Goal: Contribute content: Contribute content

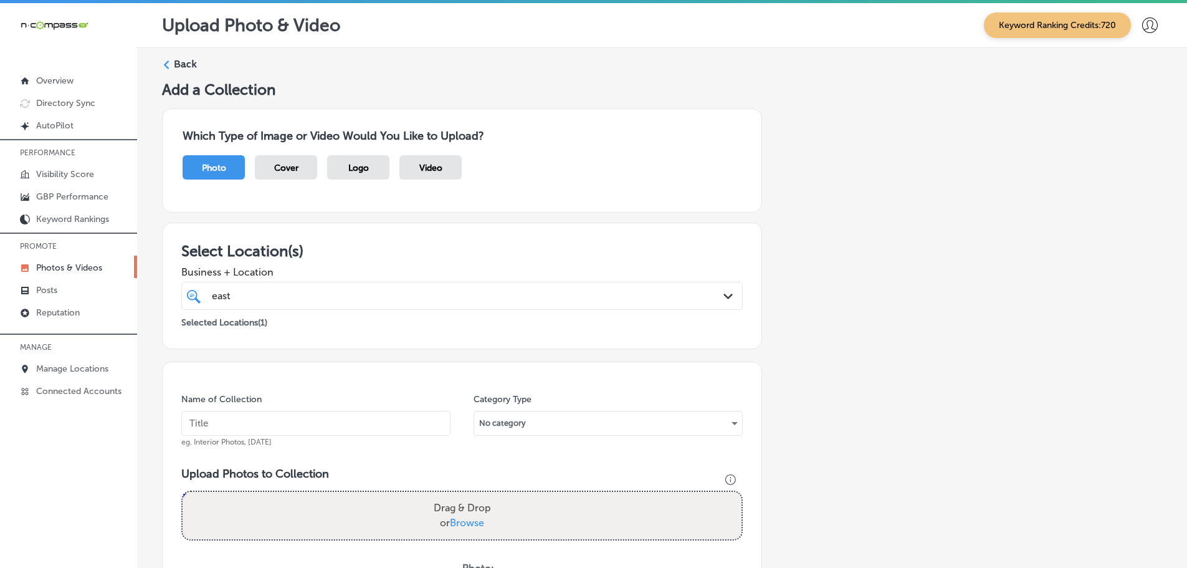
scroll to position [377, 0]
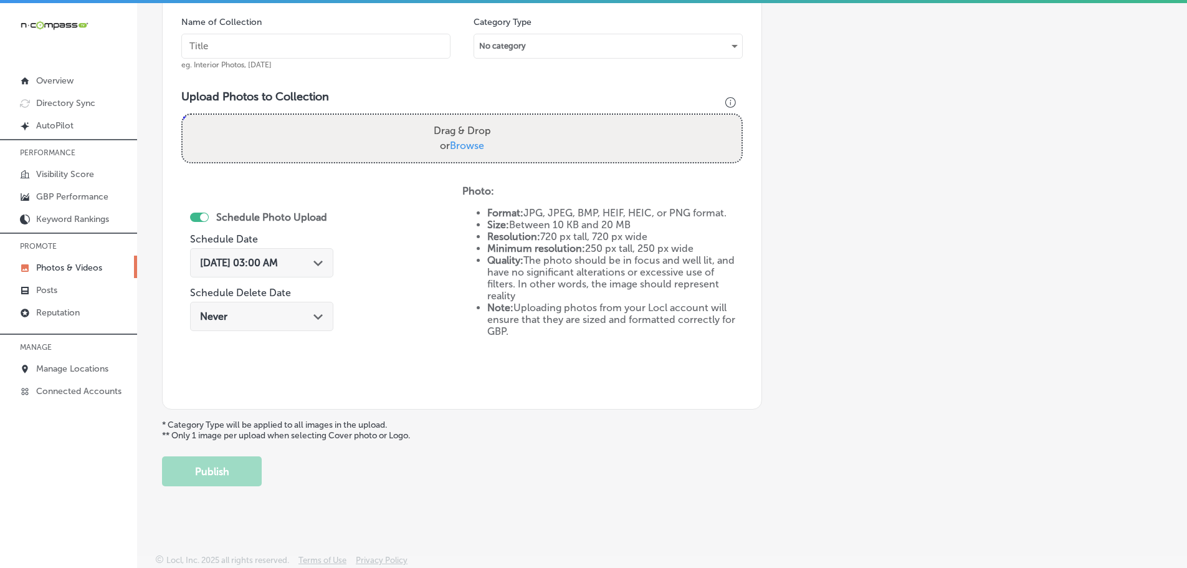
type input "C:\fakepath\[GEOGRAPHIC_DATA] (54).png"
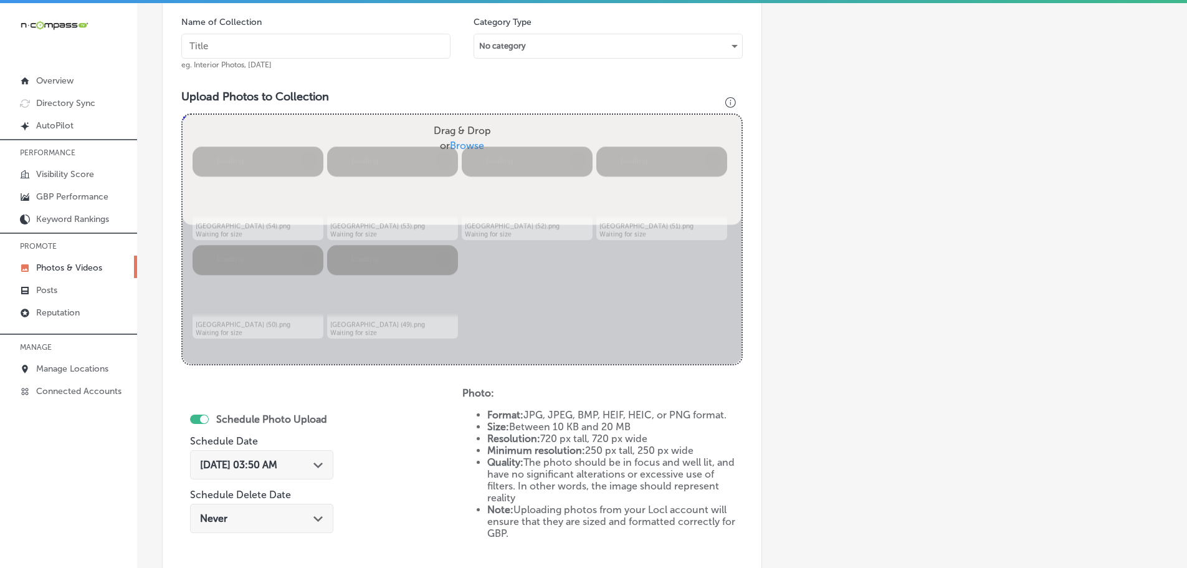
click at [316, 47] on input "text" at bounding box center [315, 46] width 269 height 25
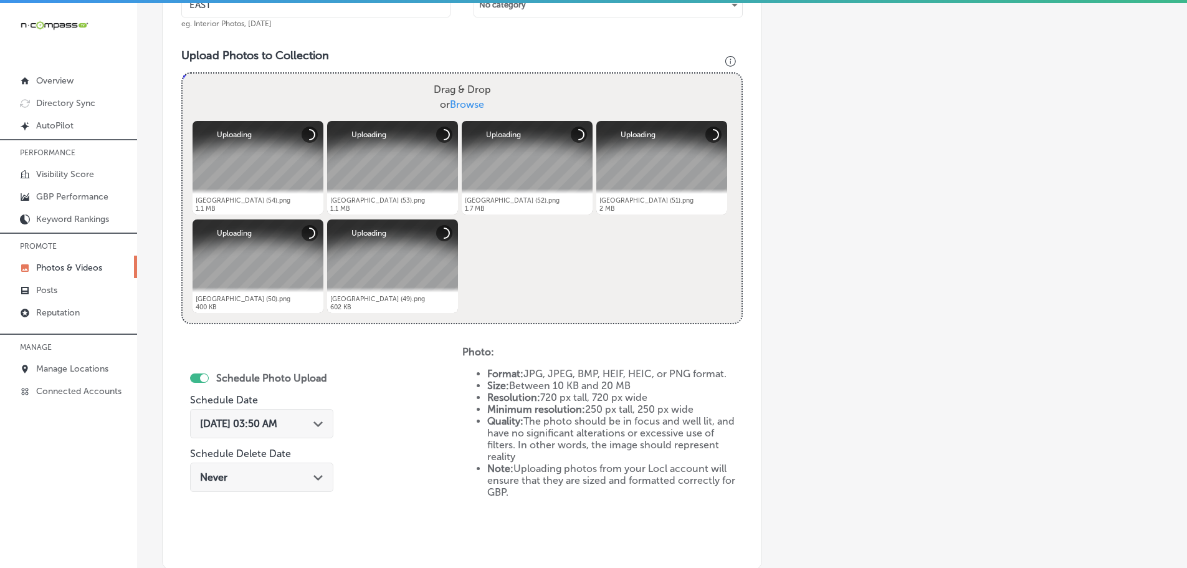
scroll to position [439, 0]
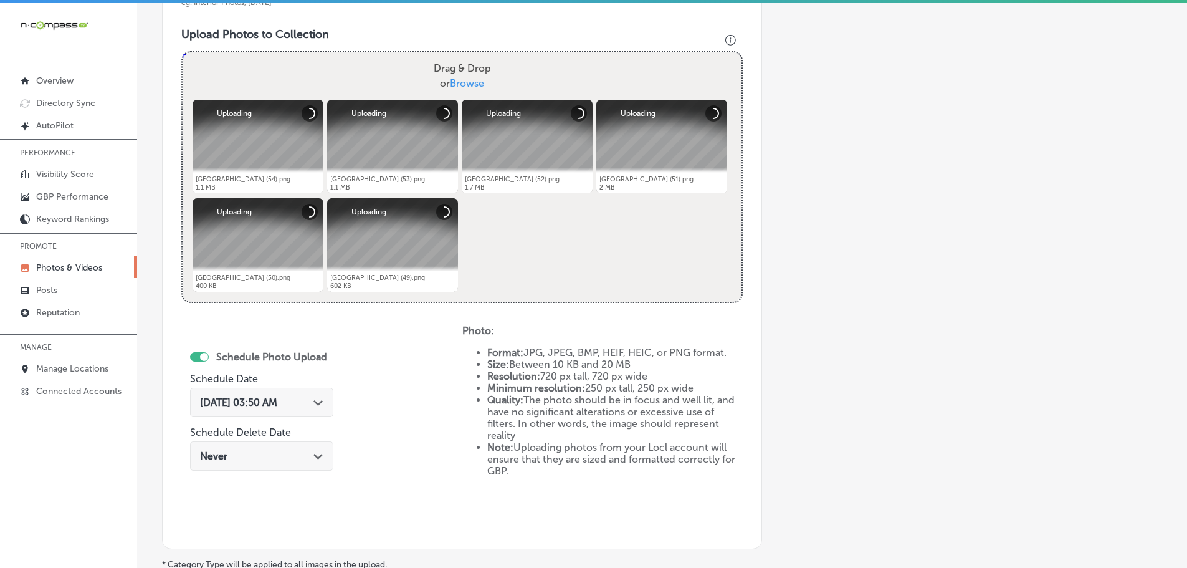
type input "[GEOGRAPHIC_DATA]"
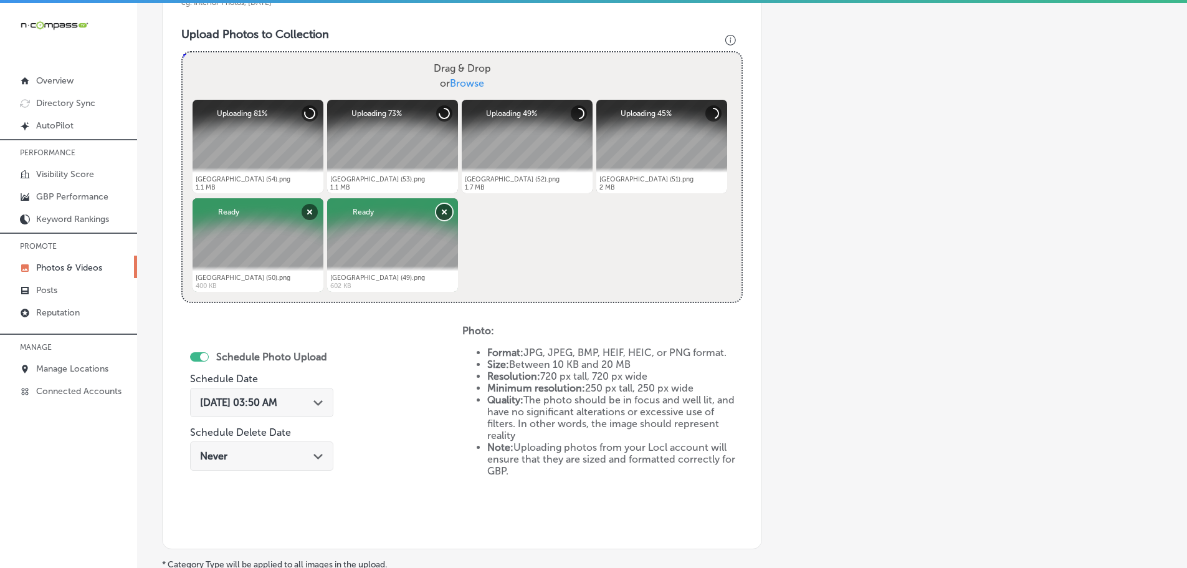
click at [441, 213] on button "Remove" at bounding box center [444, 212] width 16 height 16
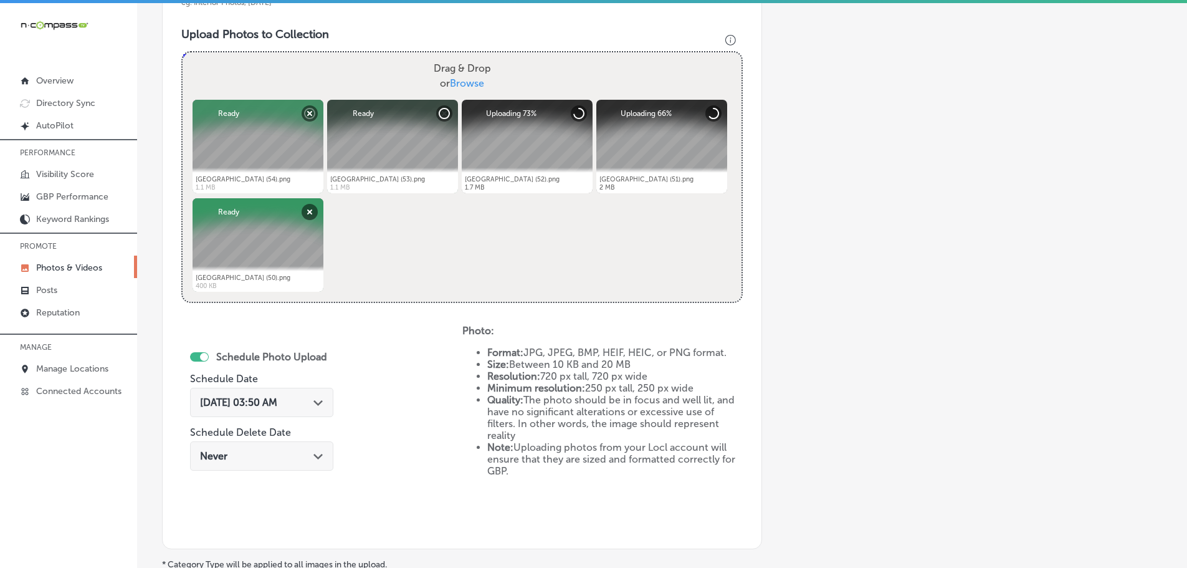
click at [321, 401] on icon "Path Created with Sketch." at bounding box center [317, 403] width 9 height 6
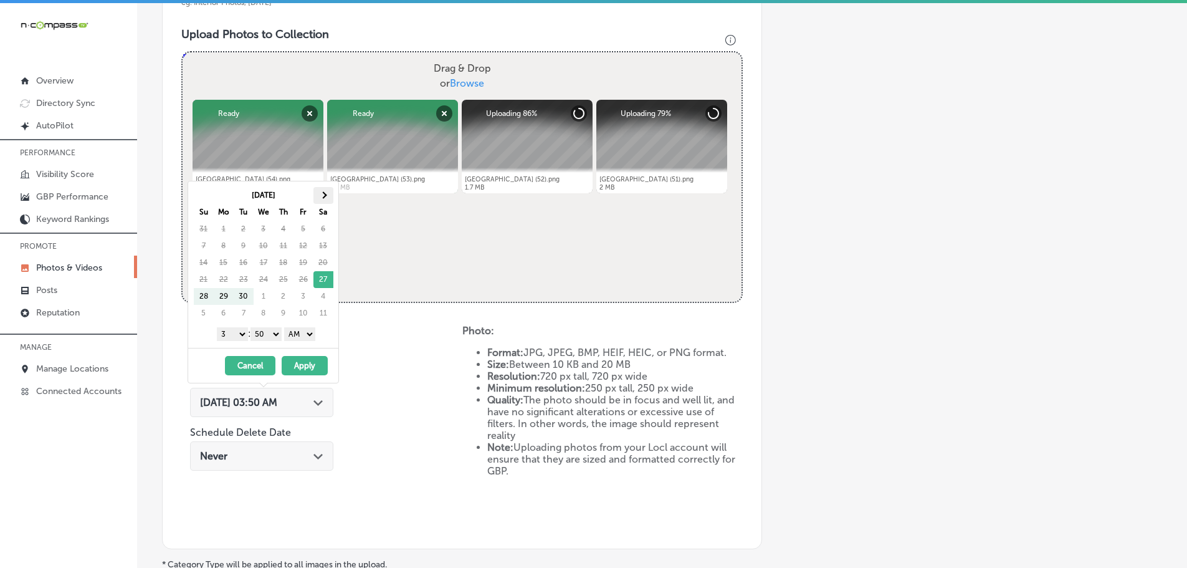
click at [330, 198] on th at bounding box center [323, 195] width 20 height 17
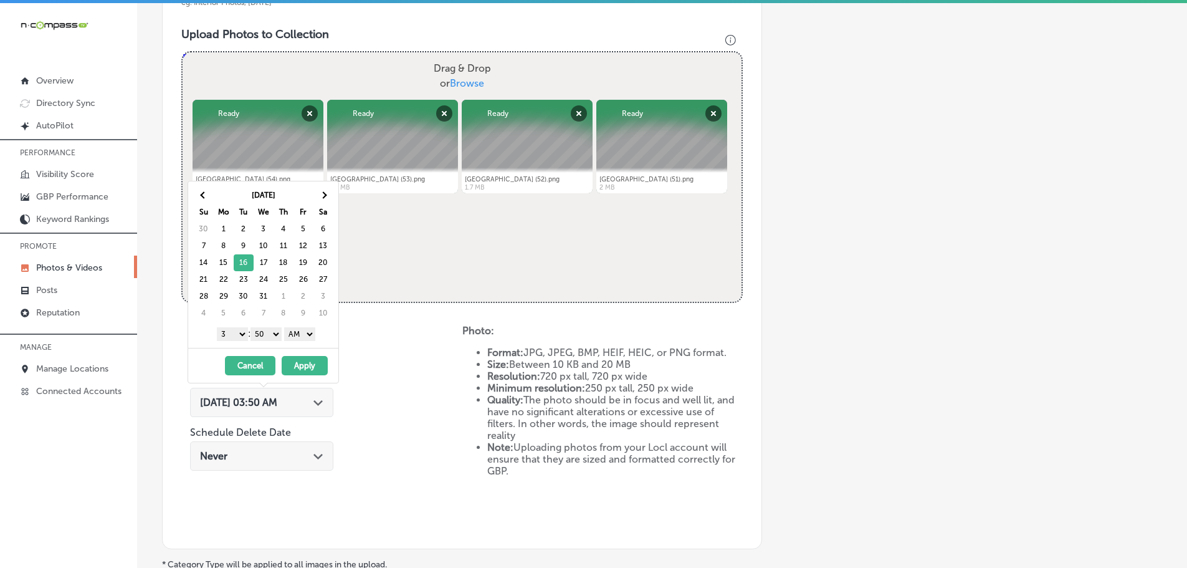
click at [237, 331] on select "1 2 3 4 5 6 7 8 9 10 11 12" at bounding box center [232, 334] width 31 height 14
click at [269, 326] on div "1 2 3 4 5 6 7 8 9 10 11 12 : 00 10 20 30 40 50 AM PM" at bounding box center [265, 333] width 145 height 19
click at [266, 333] on select "00 10 20 30 40 50" at bounding box center [265, 334] width 31 height 14
click at [298, 336] on select "AM PM" at bounding box center [299, 334] width 31 height 14
click at [305, 363] on button "Apply" at bounding box center [305, 365] width 46 height 19
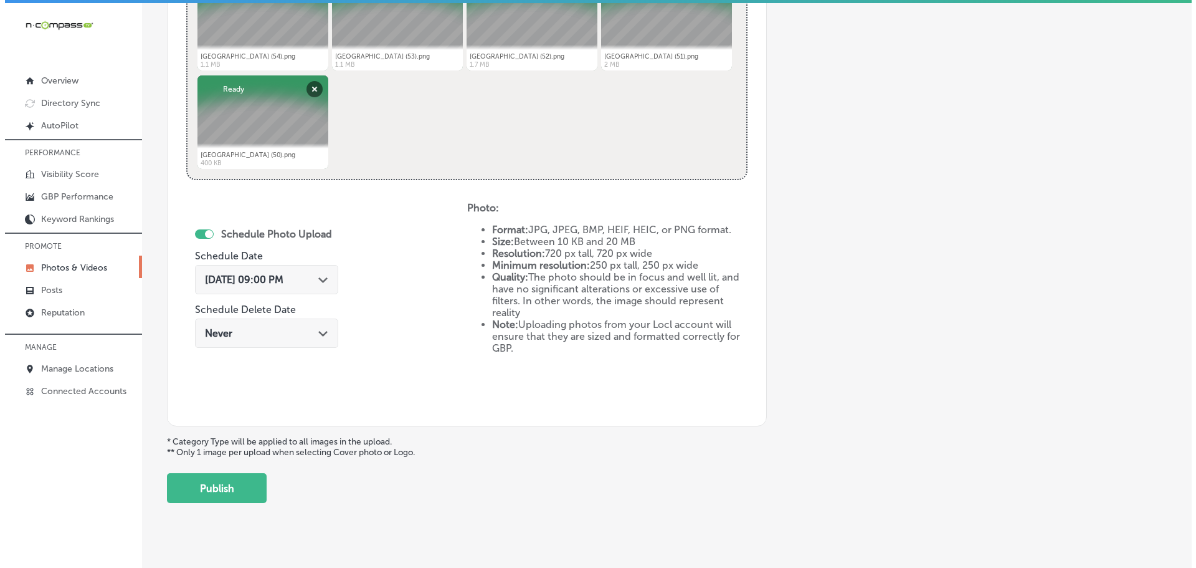
scroll to position [579, 0]
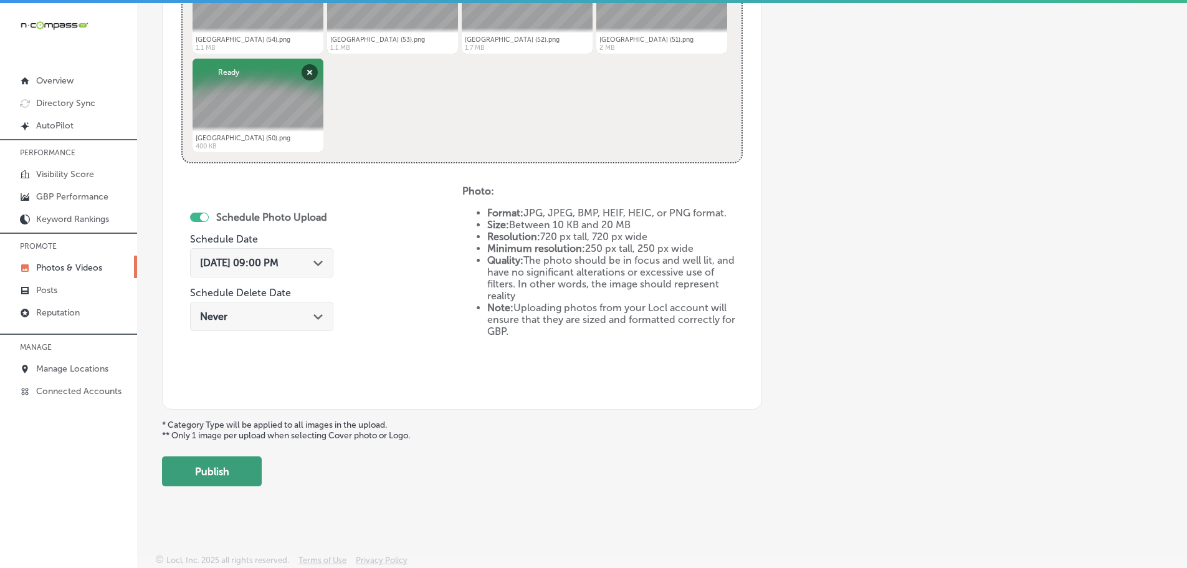
click at [235, 467] on button "Publish" at bounding box center [212, 471] width 100 height 30
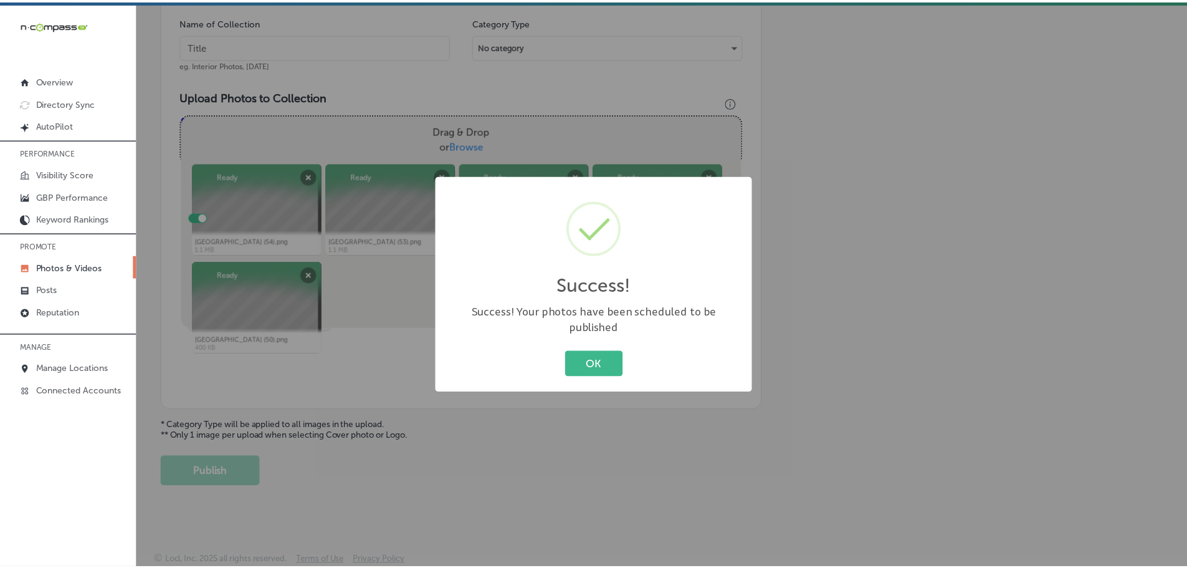
scroll to position [377, 0]
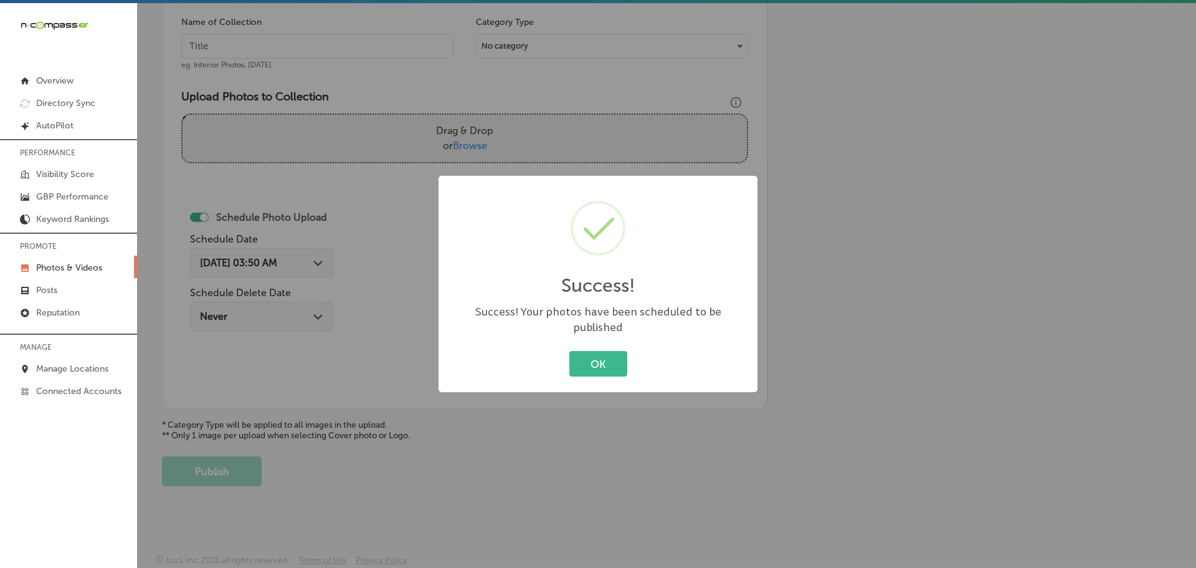
click at [578, 361] on button "OK" at bounding box center [598, 364] width 58 height 26
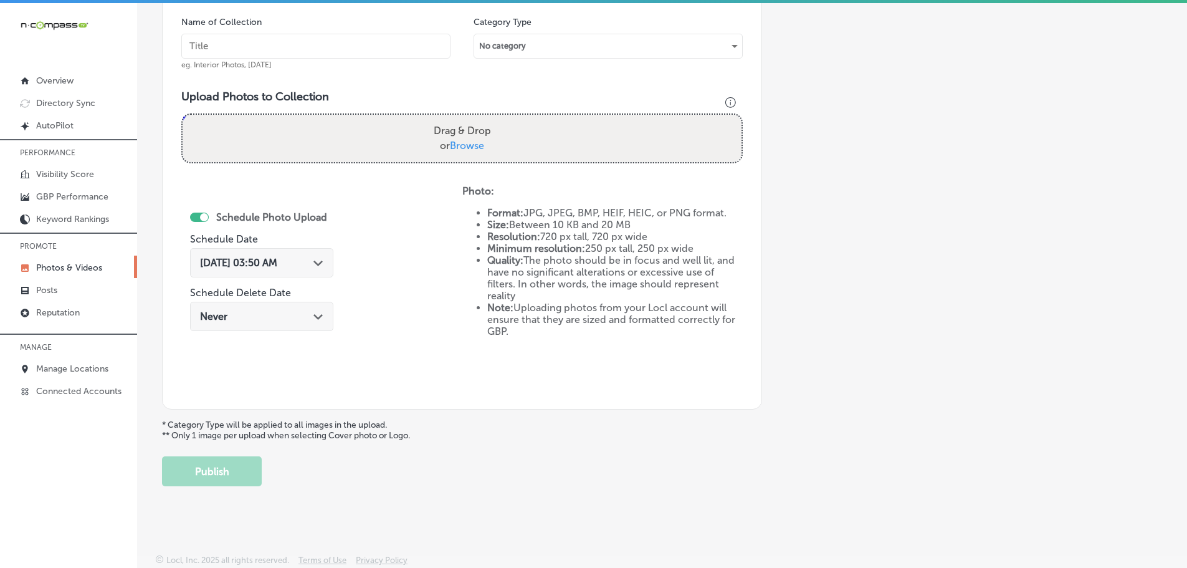
click at [452, 140] on span "Browse" at bounding box center [467, 146] width 34 height 12
click at [452, 118] on input "Drag & Drop or Browse" at bounding box center [462, 117] width 559 height 4
type input "C:\fakepath\[GEOGRAPHIC_DATA] (59).png"
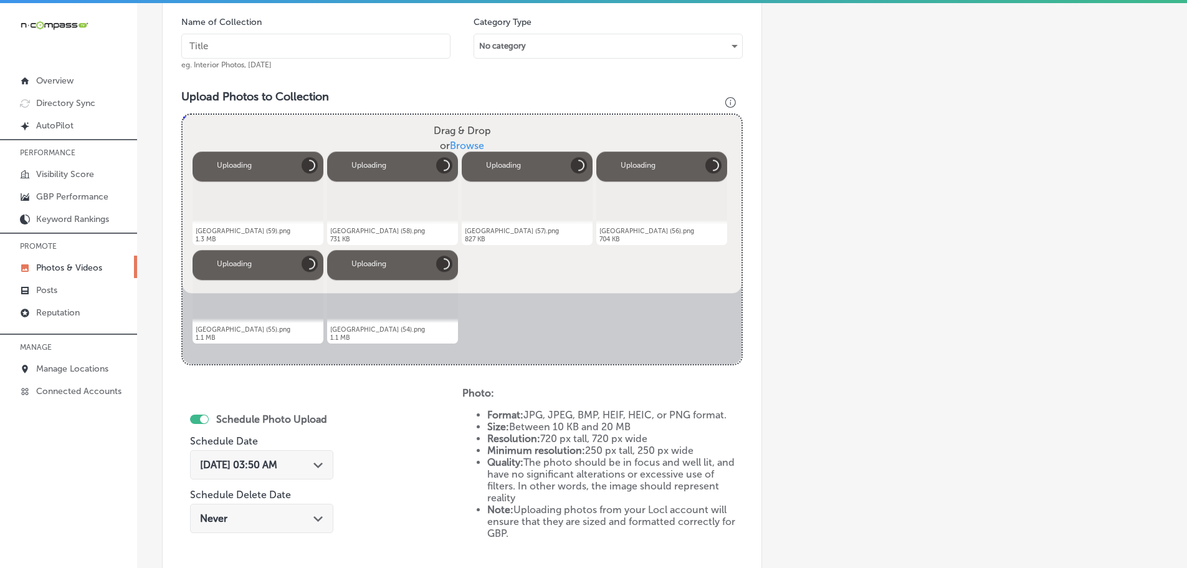
click at [308, 48] on input "text" at bounding box center [315, 46] width 269 height 25
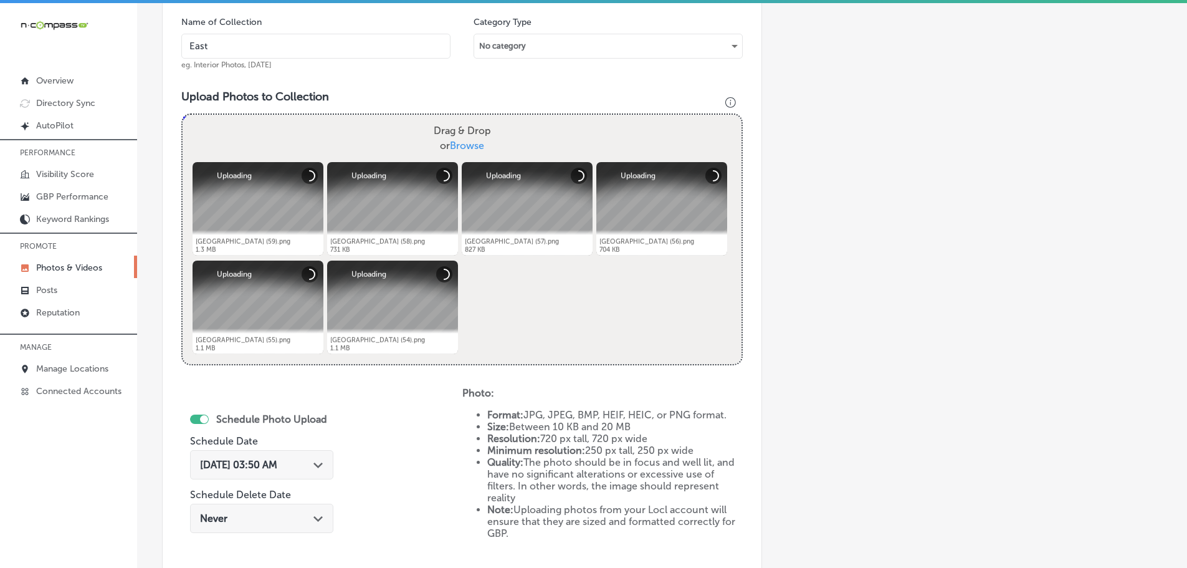
type input "[GEOGRAPHIC_DATA]"
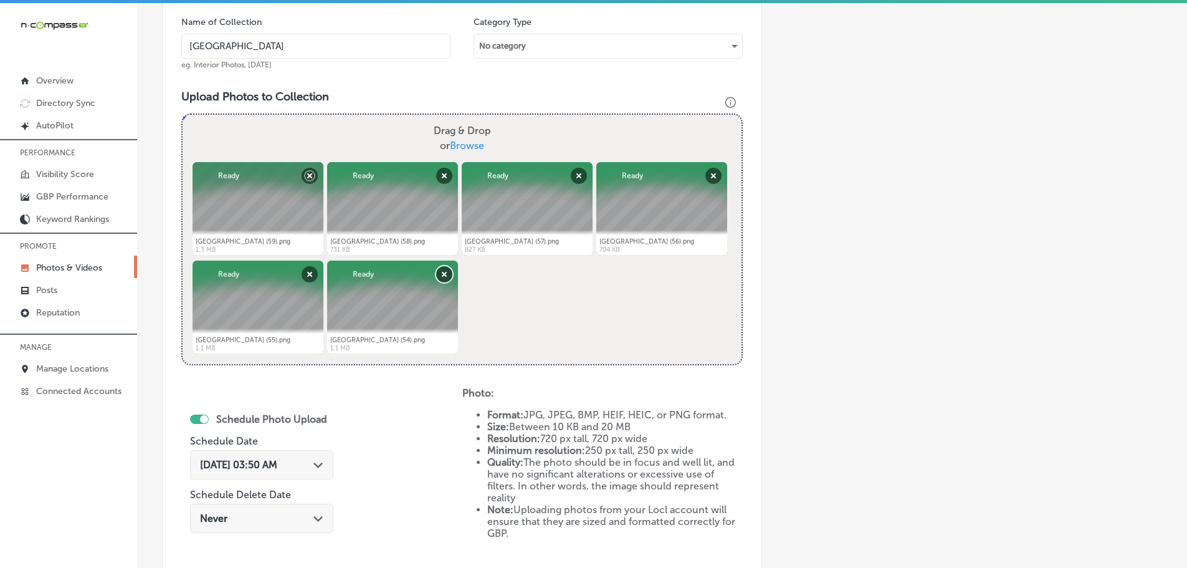
click at [443, 272] on button "Remove" at bounding box center [444, 274] width 16 height 16
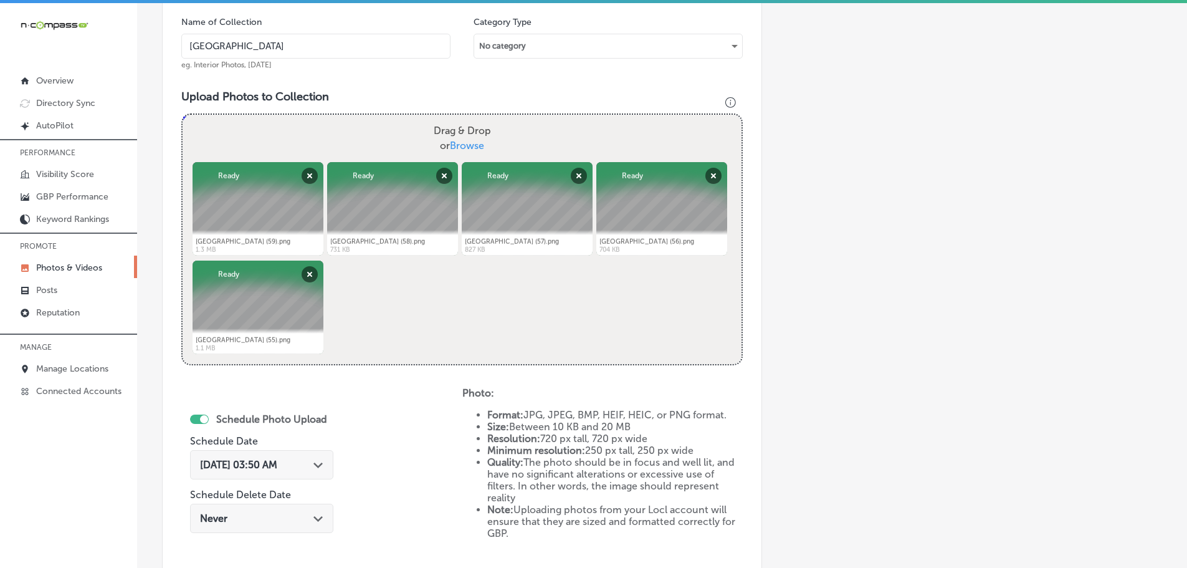
click at [319, 464] on polygon at bounding box center [317, 465] width 9 height 6
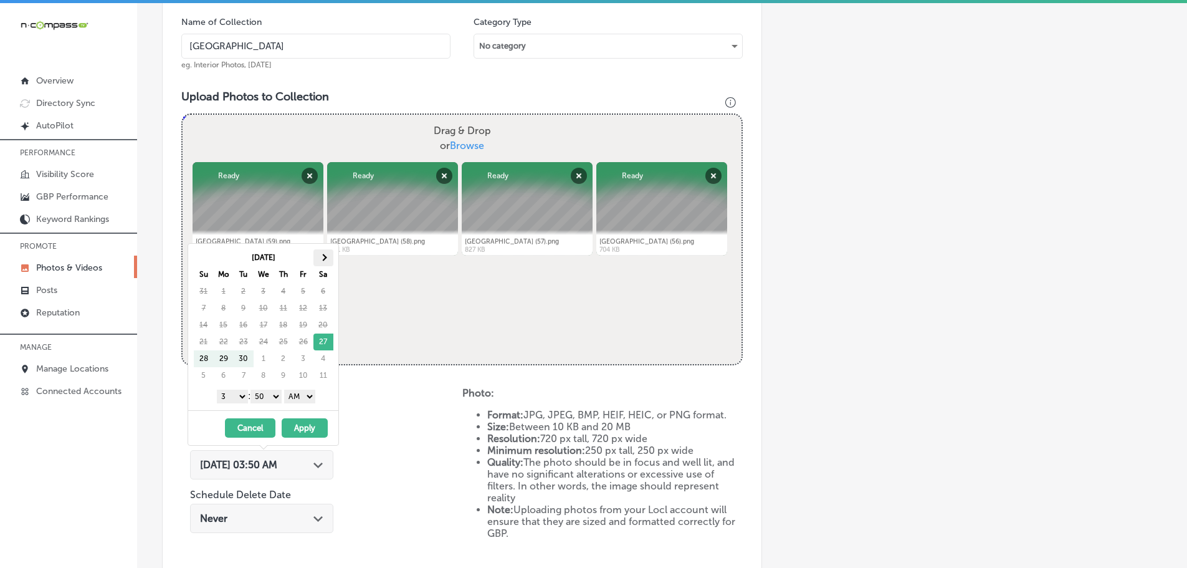
click at [330, 254] on th at bounding box center [323, 257] width 20 height 17
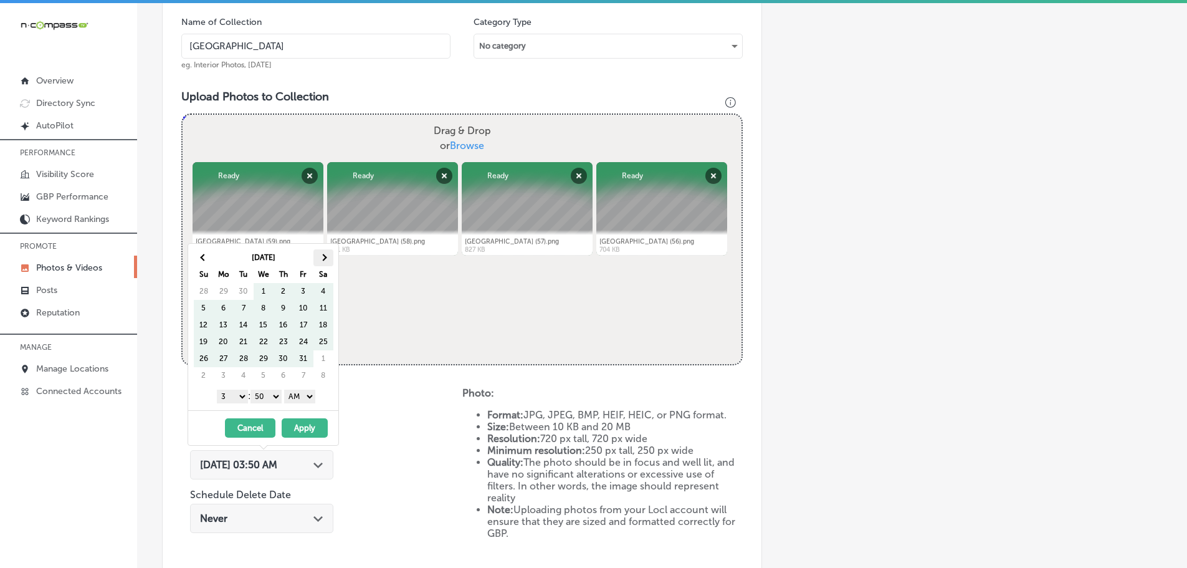
click at [328, 254] on th at bounding box center [323, 257] width 20 height 17
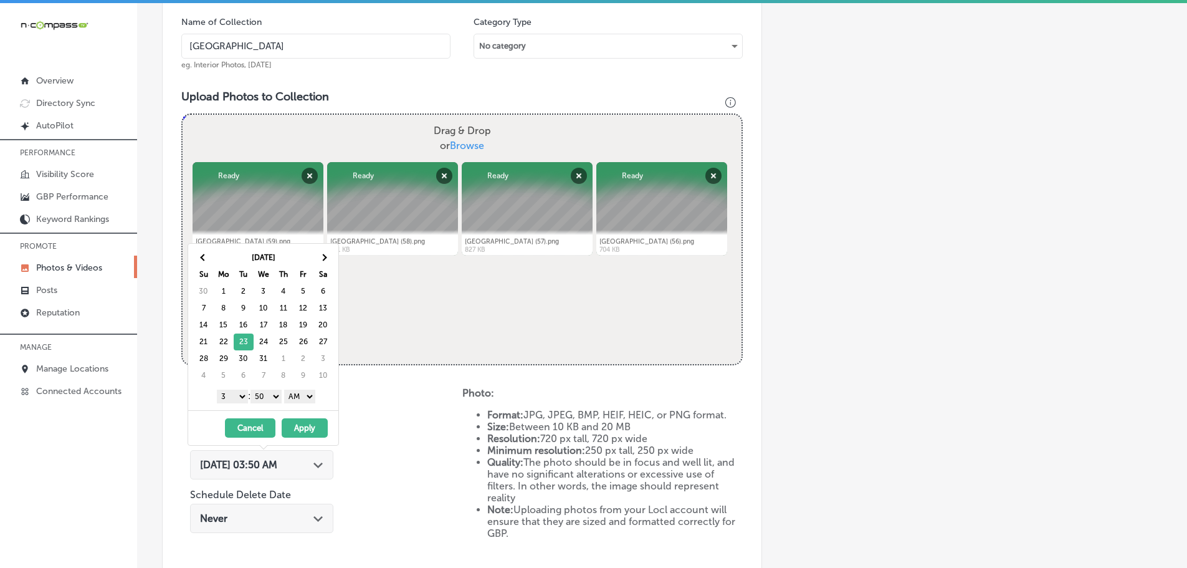
click at [232, 398] on select "1 2 3 4 5 6 7 8 9 10 11 12" at bounding box center [232, 396] width 31 height 14
click at [232, 396] on select "1 2 3 4 5 6 7 8 9 10 11 12" at bounding box center [232, 396] width 31 height 14
click at [265, 394] on select "00 10 20 30 40 50" at bounding box center [265, 396] width 31 height 14
click at [298, 397] on select "AM PM" at bounding box center [299, 396] width 31 height 14
click at [305, 427] on button "Apply" at bounding box center [305, 427] width 46 height 19
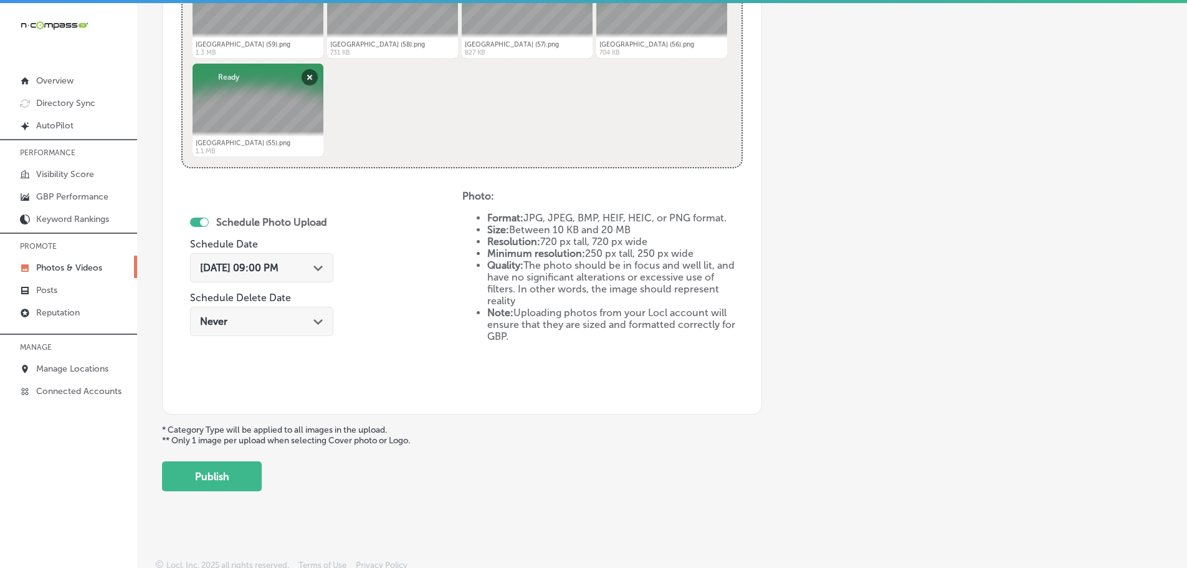
scroll to position [579, 0]
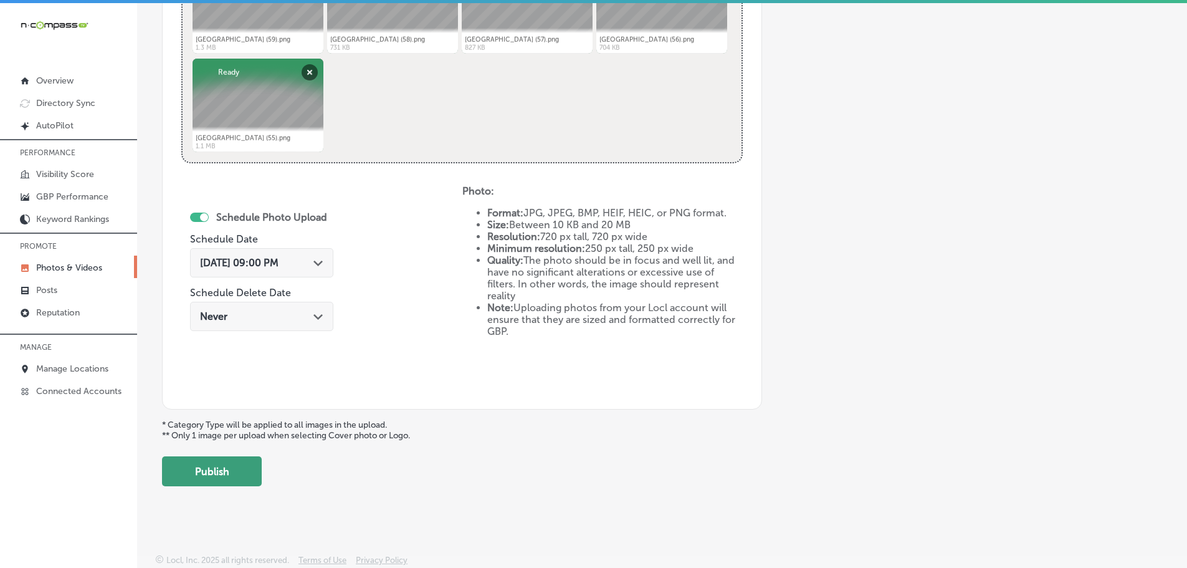
click at [241, 477] on button "Publish" at bounding box center [212, 471] width 100 height 30
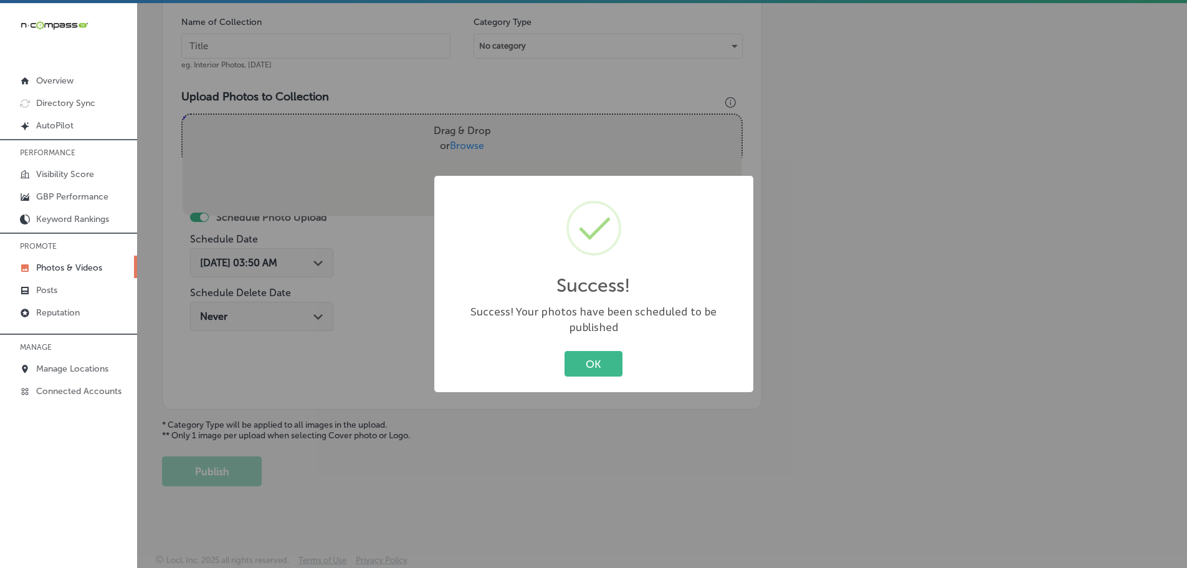
scroll to position [377, 0]
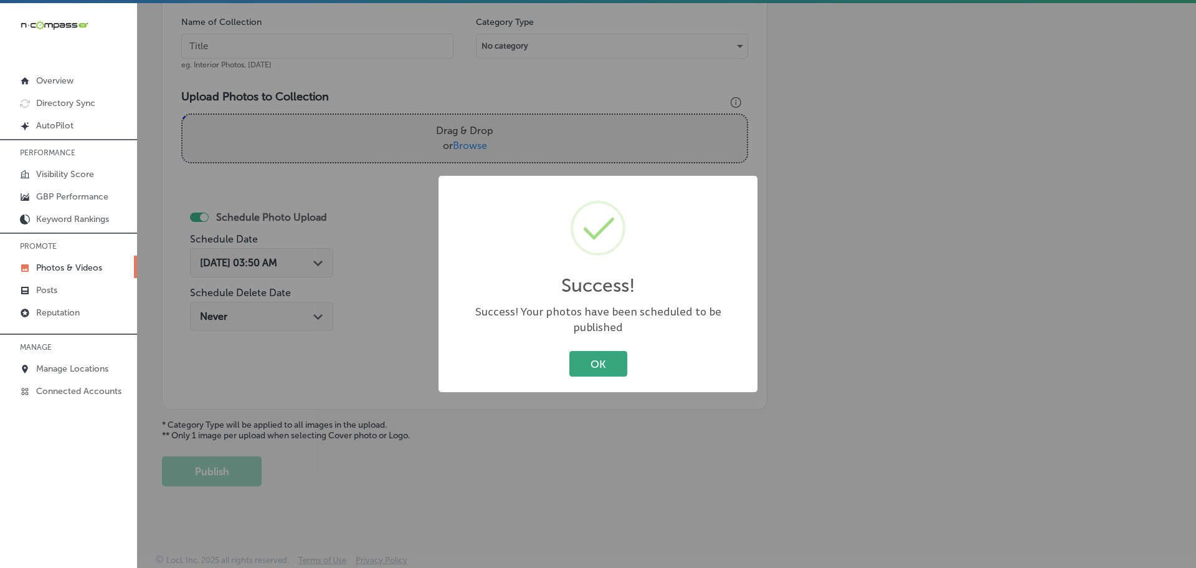
click at [592, 355] on button "OK" at bounding box center [598, 364] width 58 height 26
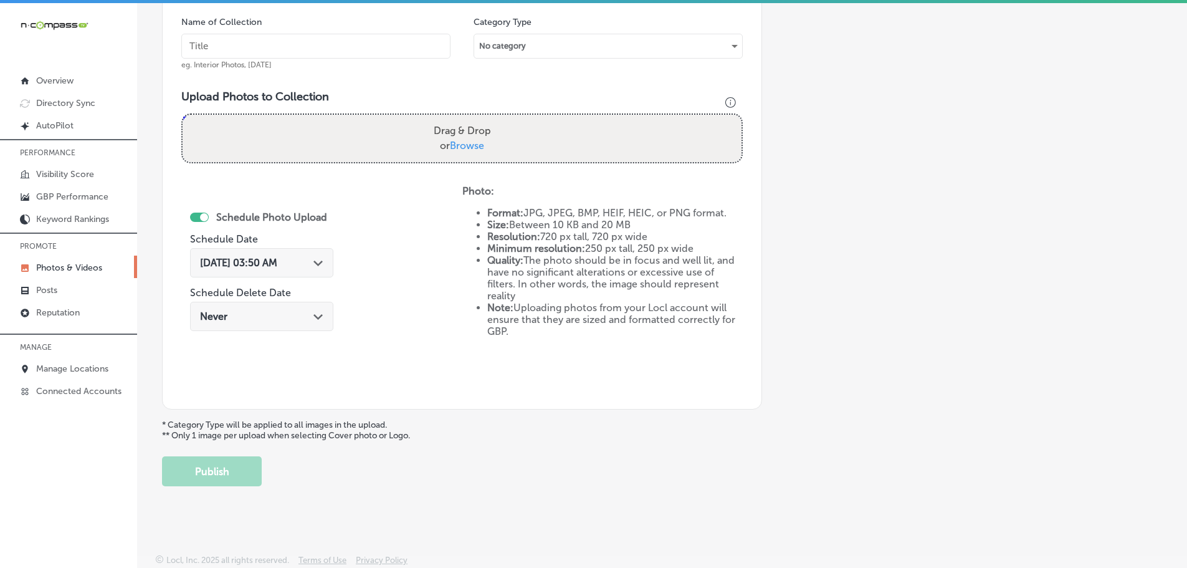
click at [462, 145] on span "Browse" at bounding box center [467, 146] width 34 height 12
click at [462, 118] on input "Drag & Drop or Browse" at bounding box center [462, 117] width 559 height 4
type input "C:\fakepath\[GEOGRAPHIC_DATA] (64).png"
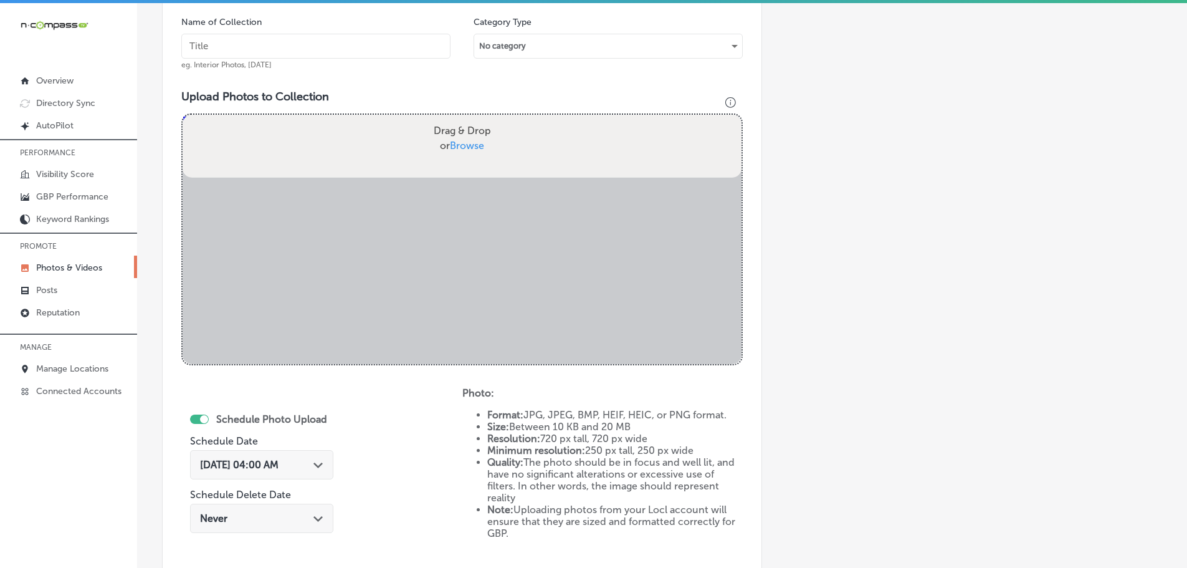
click at [280, 47] on input "text" at bounding box center [315, 46] width 269 height 25
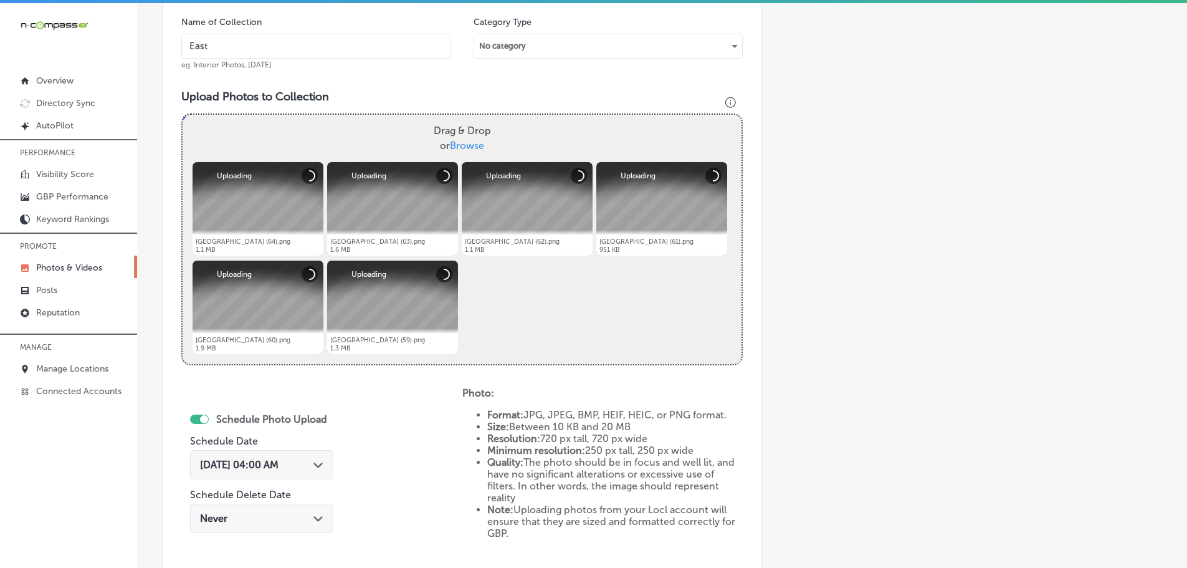
type input "[GEOGRAPHIC_DATA]"
click at [322, 467] on polygon at bounding box center [317, 465] width 9 height 6
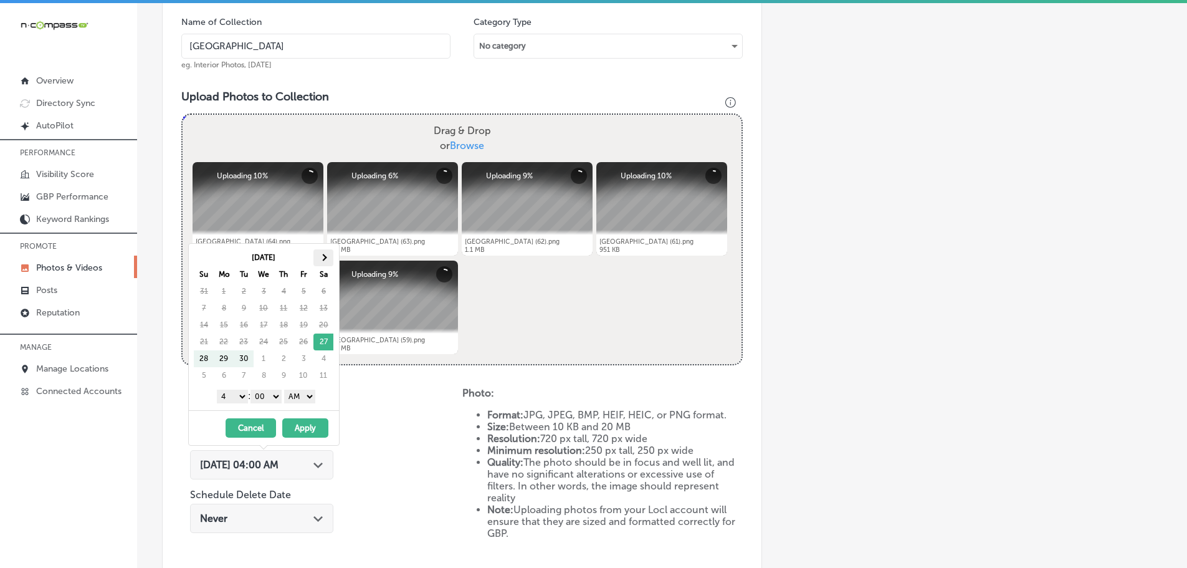
click at [326, 258] on th at bounding box center [323, 257] width 20 height 17
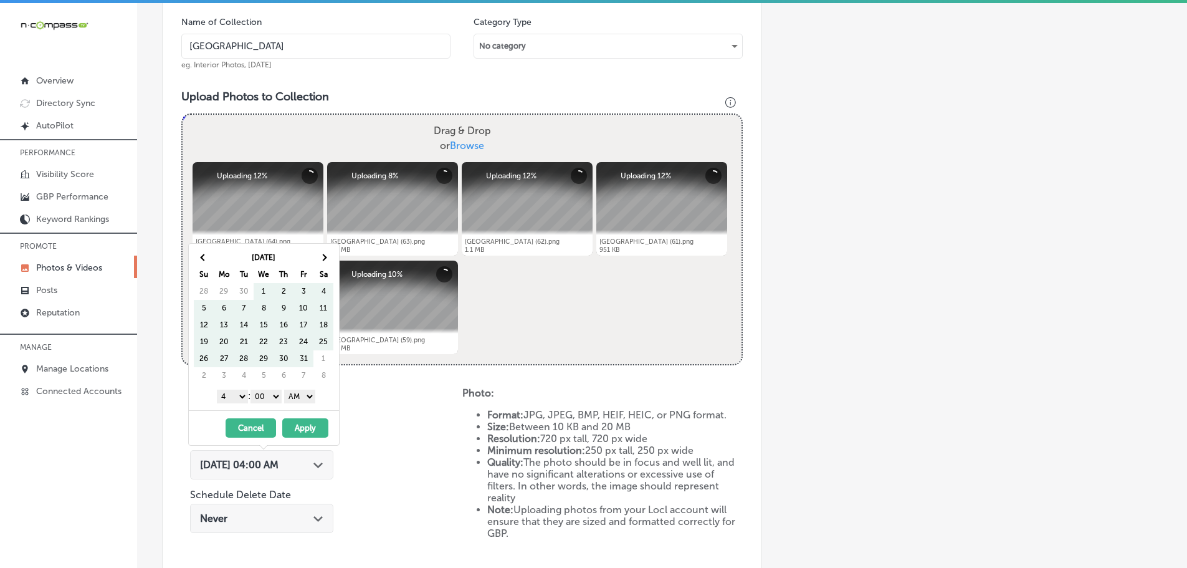
click at [326, 258] on th at bounding box center [323, 257] width 20 height 17
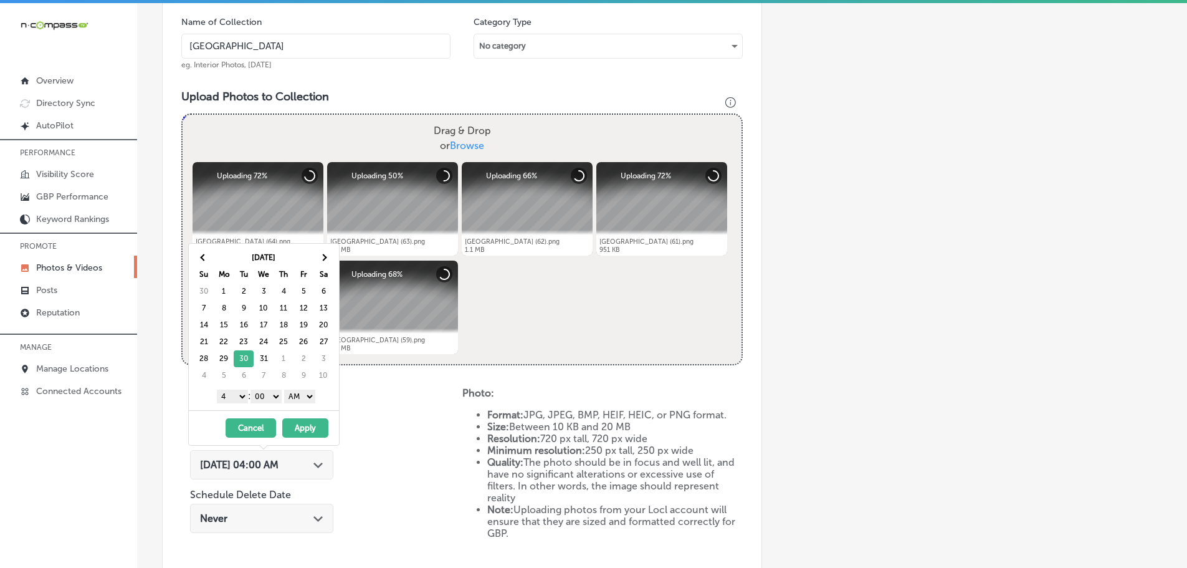
click at [231, 391] on select "1 2 3 4 5 6 7 8 9 10 11 12" at bounding box center [232, 396] width 31 height 14
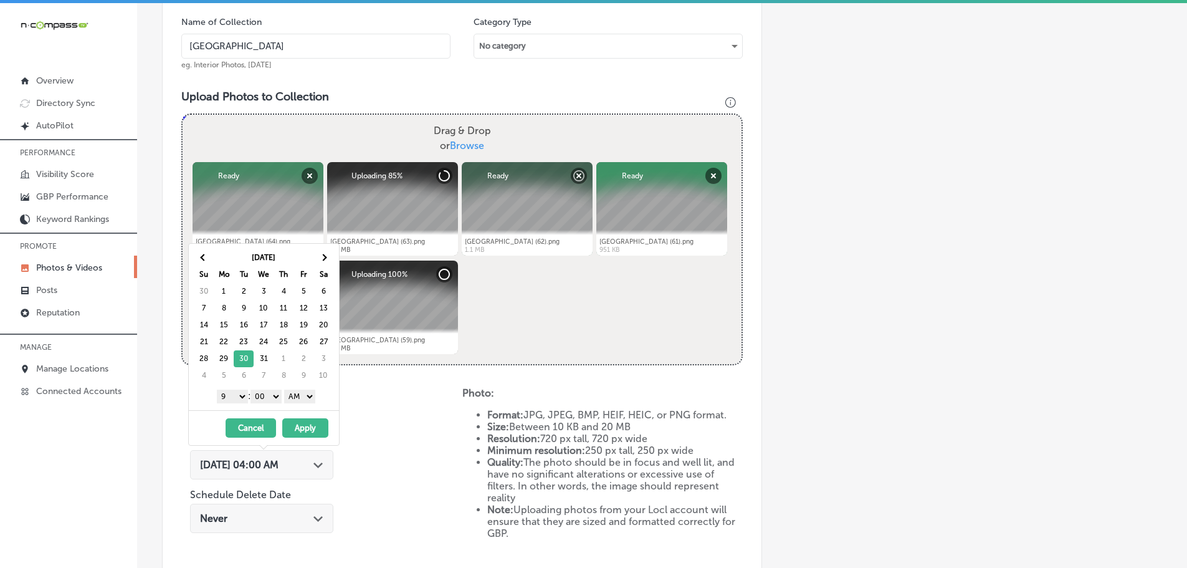
click at [310, 399] on select "AM PM" at bounding box center [299, 396] width 31 height 14
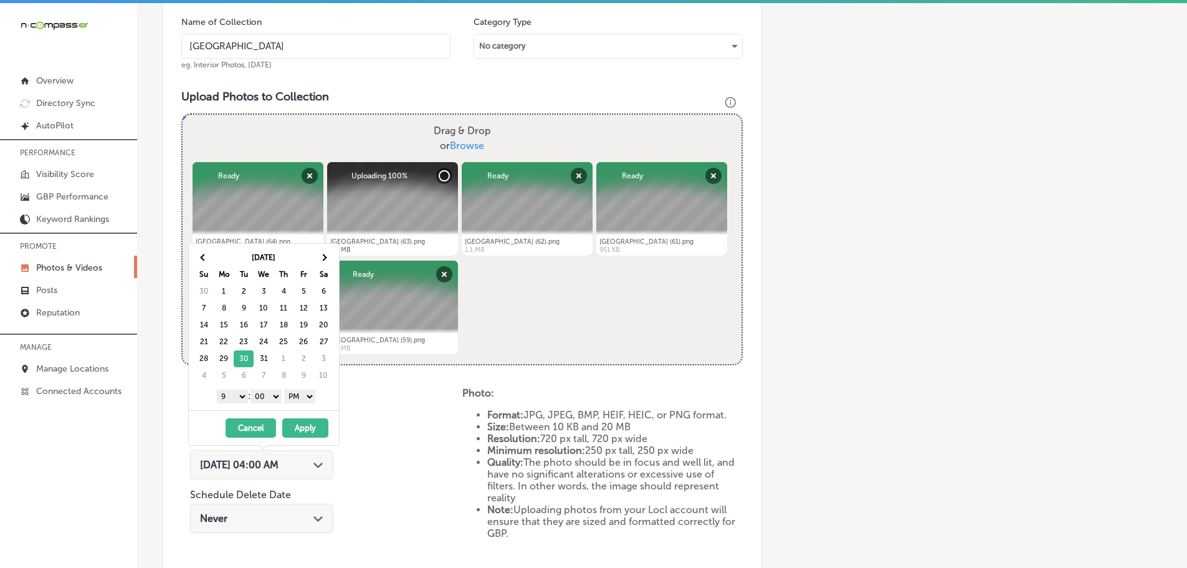
click at [302, 425] on button "Apply" at bounding box center [305, 427] width 46 height 19
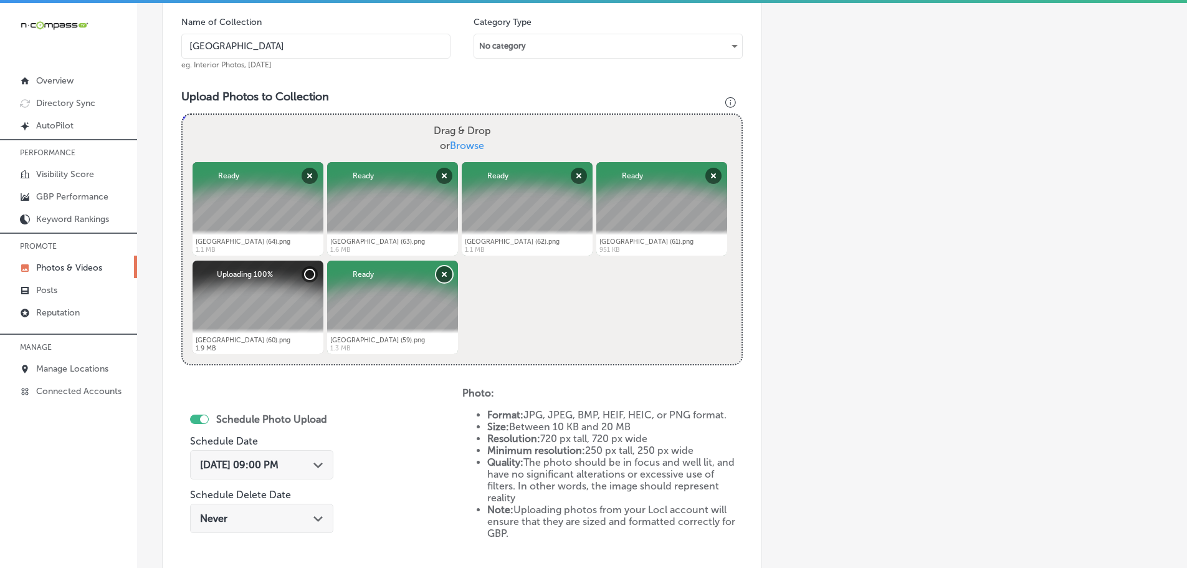
click at [443, 270] on button "Remove" at bounding box center [444, 274] width 16 height 16
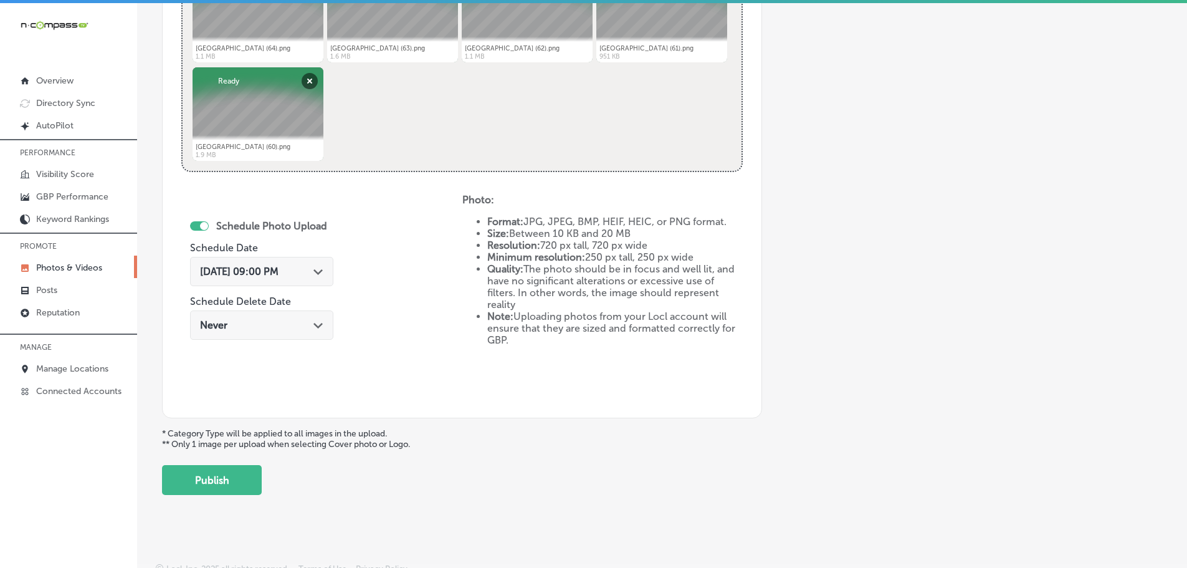
scroll to position [579, 0]
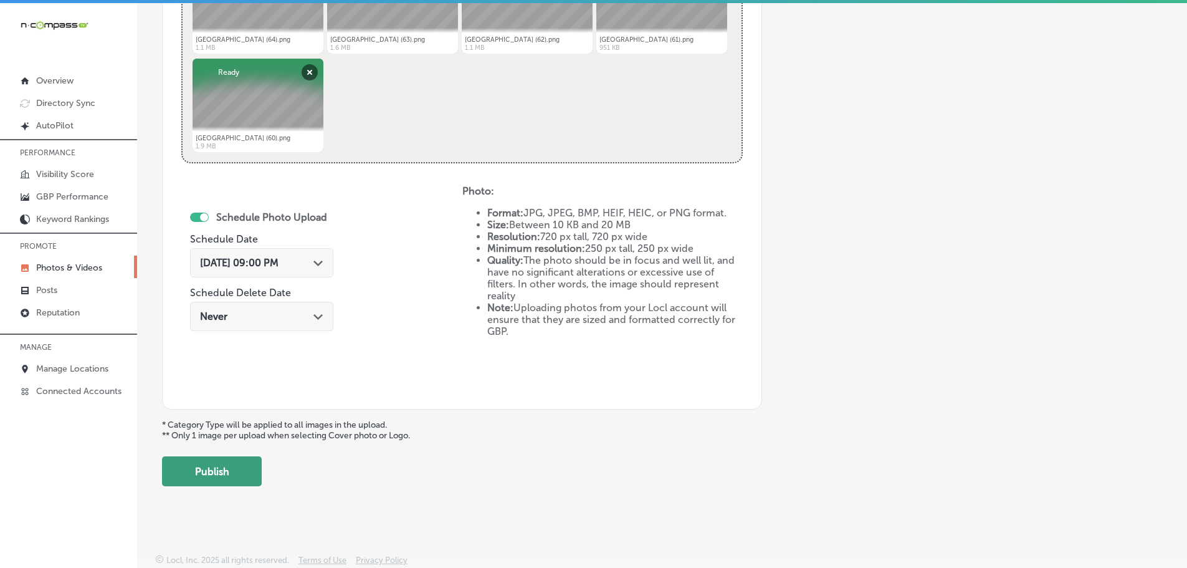
click at [242, 476] on button "Publish" at bounding box center [212, 471] width 100 height 30
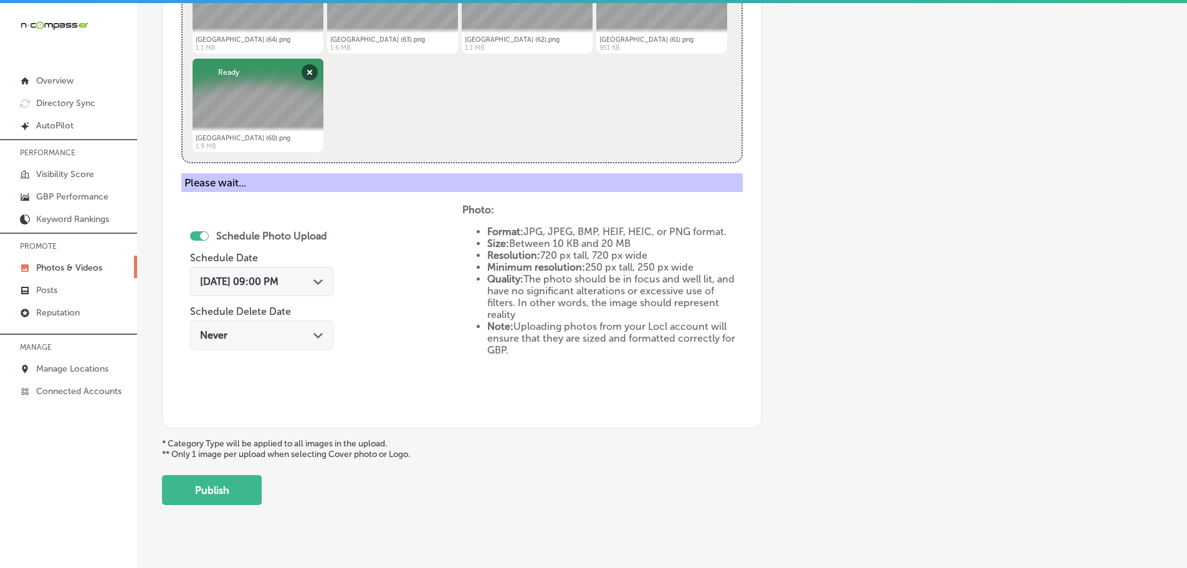
scroll to position [377, 0]
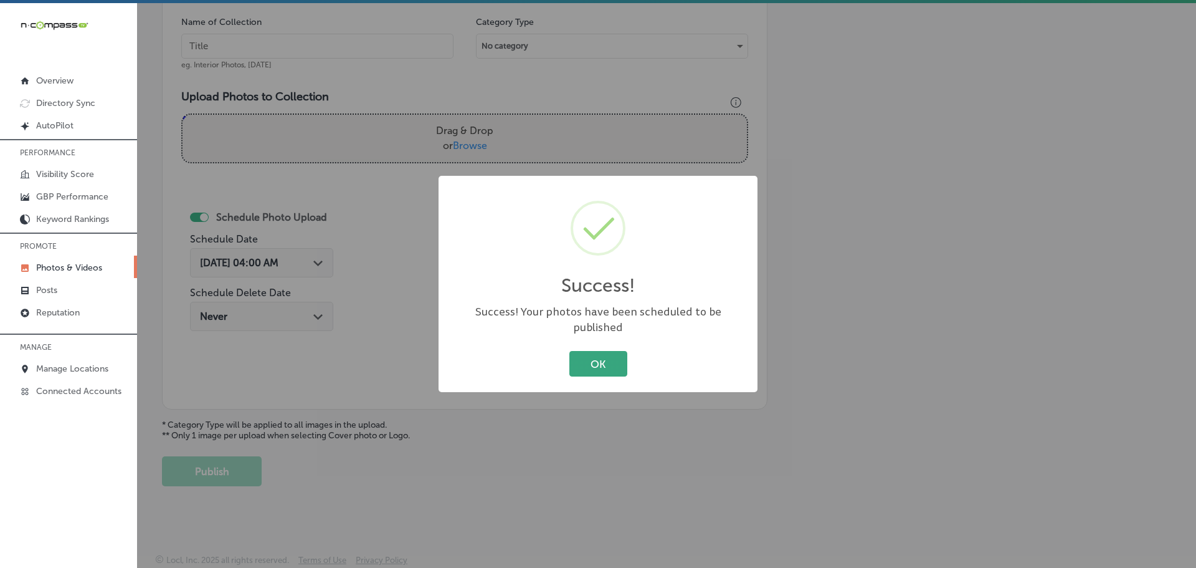
click at [595, 351] on button "OK" at bounding box center [598, 364] width 58 height 26
